Goal: Task Accomplishment & Management: Manage account settings

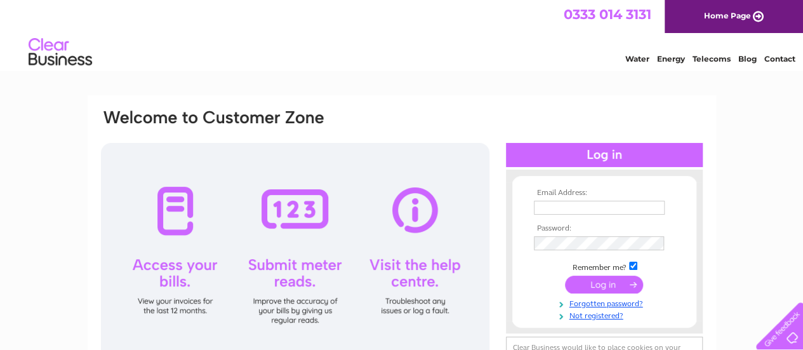
type input "[EMAIL_ADDRESS][DOMAIN_NAME]"
click at [605, 281] on input "submit" at bounding box center [604, 285] width 78 height 18
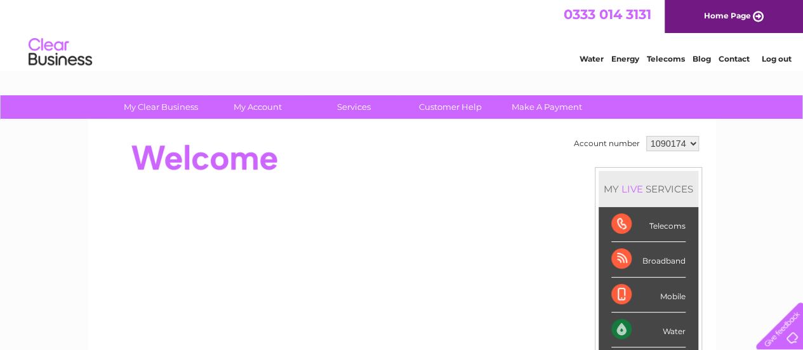
drag, startPoint x: 800, startPoint y: 129, endPoint x: 808, endPoint y: 131, distance: 8.0
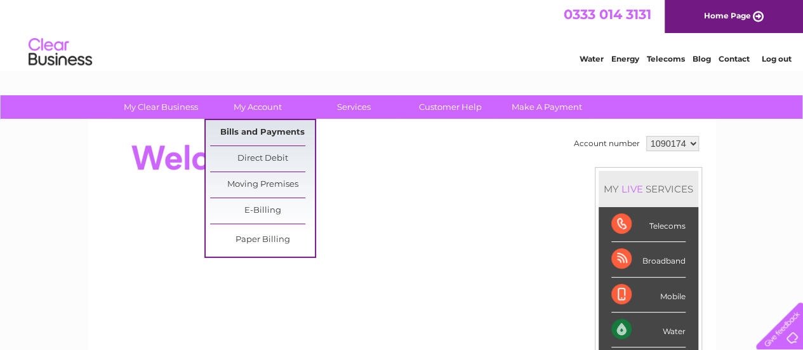
click at [253, 130] on link "Bills and Payments" at bounding box center [262, 132] width 105 height 25
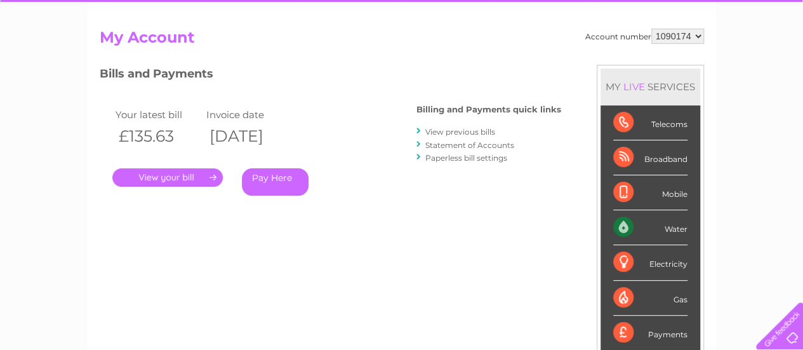
scroll to position [116, 0]
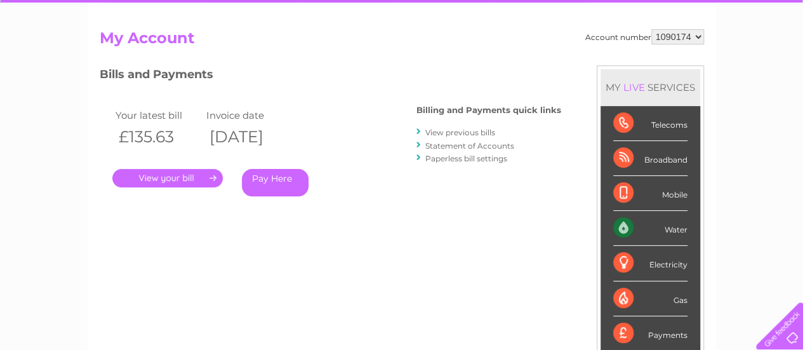
click at [461, 133] on link "View previous bills" at bounding box center [461, 133] width 70 height 10
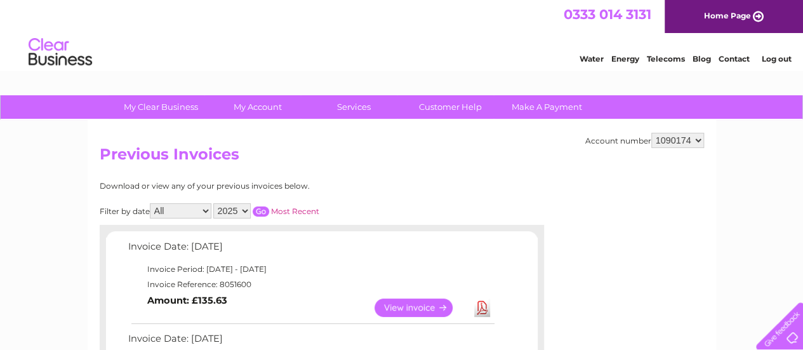
click at [396, 306] on link "View" at bounding box center [421, 308] width 93 height 18
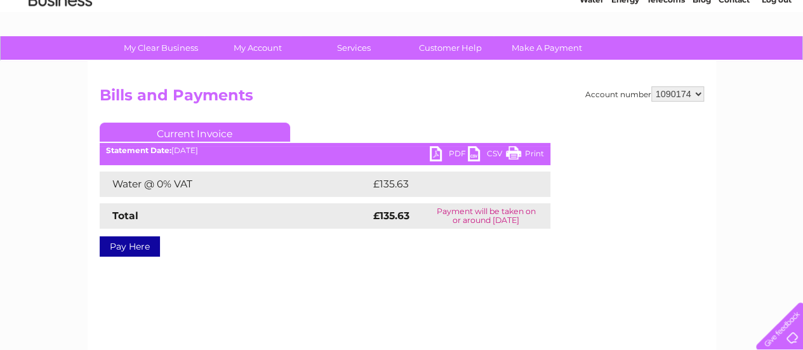
scroll to position [58, 0]
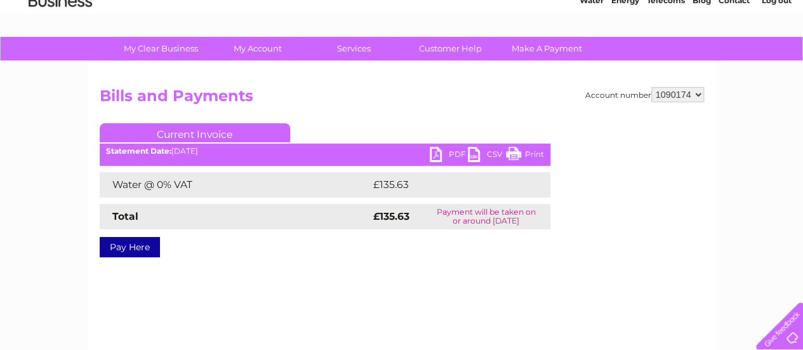
click at [437, 154] on link "PDF" at bounding box center [449, 156] width 38 height 18
